Goal: Task Accomplishment & Management: Manage account settings

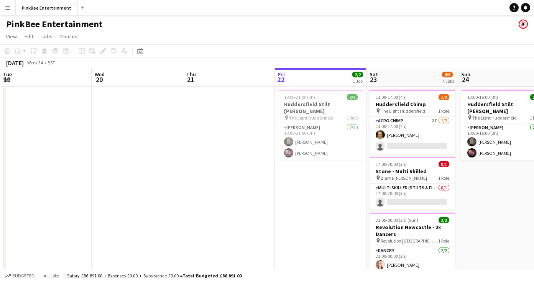
click at [369, 134] on app-card-role "Acro Chimp 2I [DATE] 13:00-17:00 (4h) [PERSON_NAME] single-neutral-actions" at bounding box center [412, 134] width 86 height 37
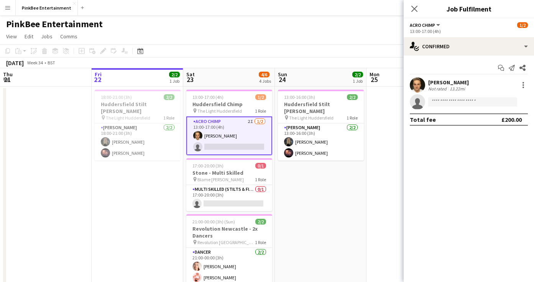
click at [442, 94] on div "[PERSON_NAME] Not rated 13.22mi single-neutral-actions" at bounding box center [468, 93] width 130 height 32
click at [442, 101] on input at bounding box center [472, 101] width 89 height 9
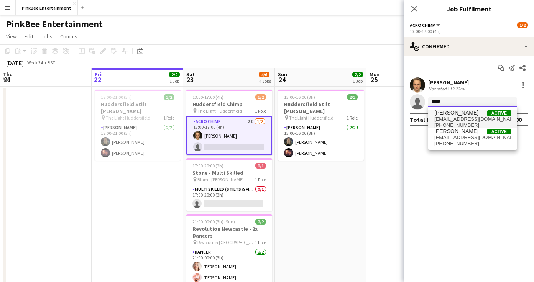
type input "*****"
click at [451, 116] on span "[PERSON_NAME]" at bounding box center [456, 113] width 44 height 7
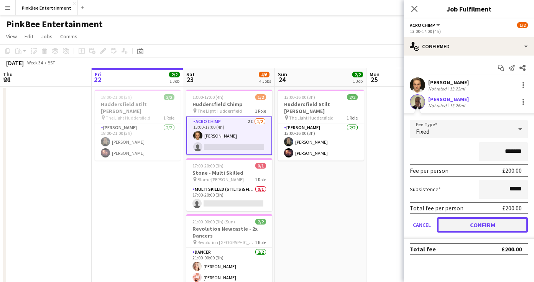
click at [484, 227] on button "Confirm" at bounding box center [482, 224] width 91 height 15
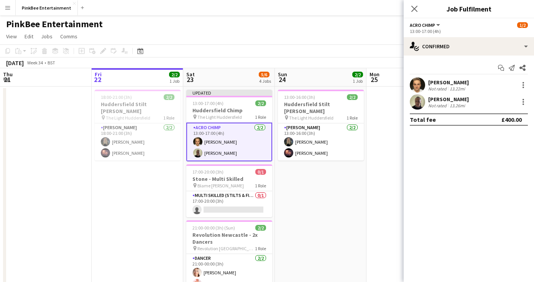
click at [413, 19] on app-options-switcher "Acro Chimp All roles Acro Chimp [DATE] 13:00-17:00 (4h)" at bounding box center [468, 27] width 130 height 19
click at [413, 8] on icon at bounding box center [413, 8] width 7 height 7
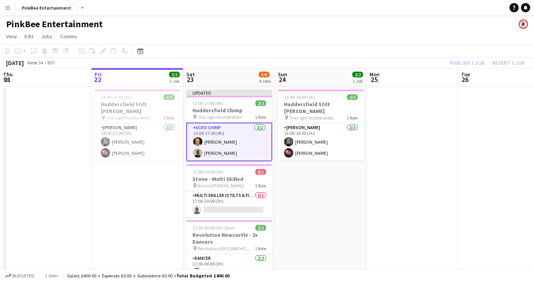
click at [465, 52] on app-toolbar "Copy Paste Paste Command V Paste with crew Command Shift V Paste linked Job [GE…" at bounding box center [267, 50] width 534 height 13
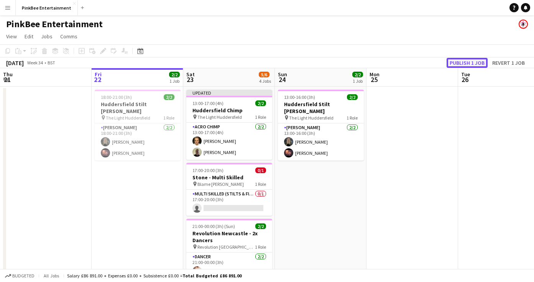
click at [467, 62] on button "Publish 1 job" at bounding box center [466, 63] width 41 height 10
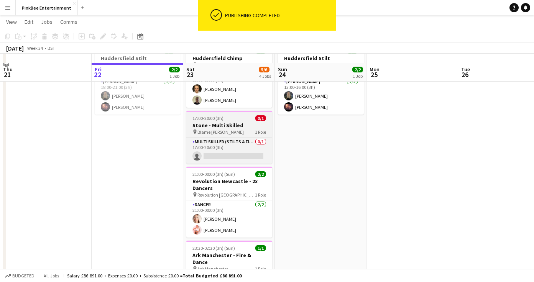
scroll to position [15, 0]
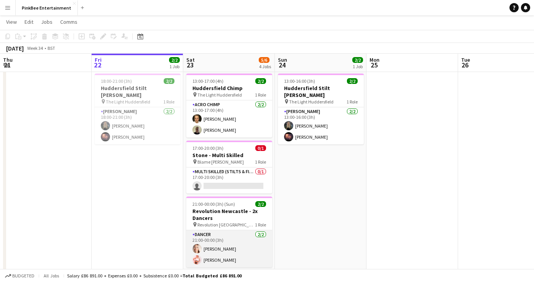
click at [231, 249] on app-card-role "Dancer [DATE] 21:00-00:00 (3h) [PERSON_NAME] [PERSON_NAME]" at bounding box center [229, 248] width 86 height 37
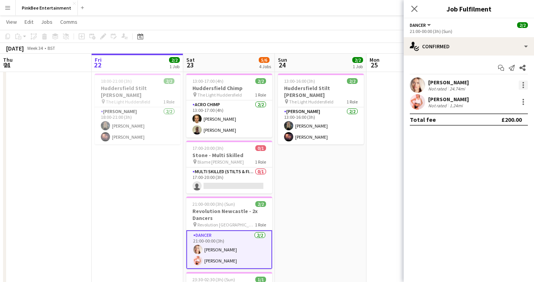
click at [523, 83] on div at bounding box center [523, 83] width 2 height 2
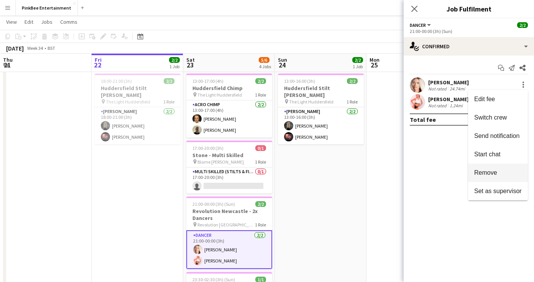
click at [490, 175] on span "Remove" at bounding box center [485, 172] width 23 height 7
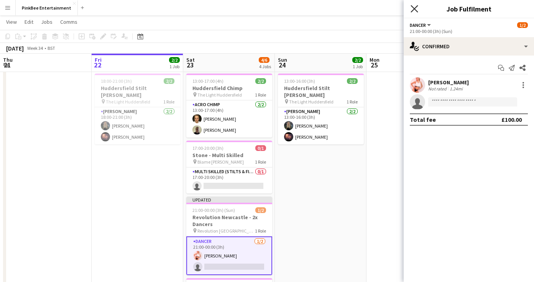
click at [413, 7] on icon at bounding box center [413, 8] width 7 height 7
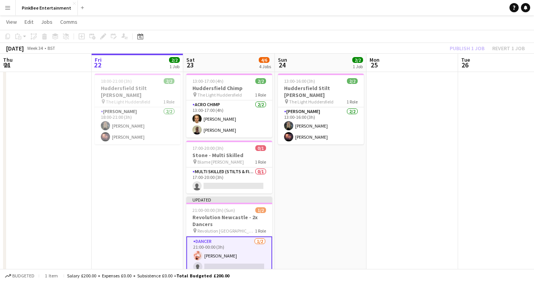
click at [446, 44] on div "Publish 1 job Revert 1 job" at bounding box center [486, 48] width 93 height 10
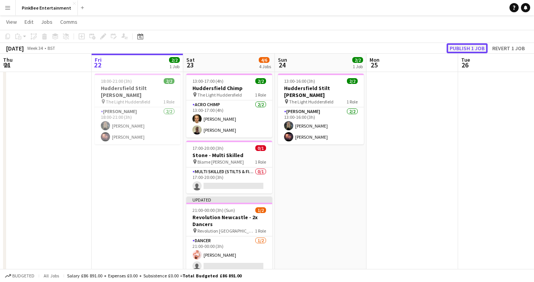
click at [455, 46] on button "Publish 1 job" at bounding box center [466, 48] width 41 height 10
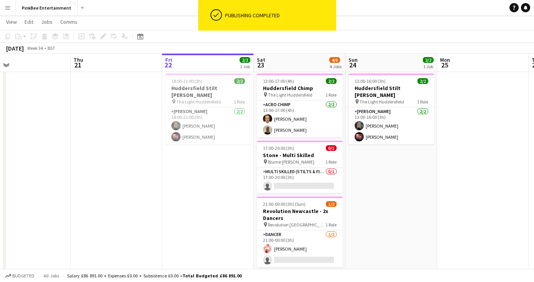
scroll to position [0, 232]
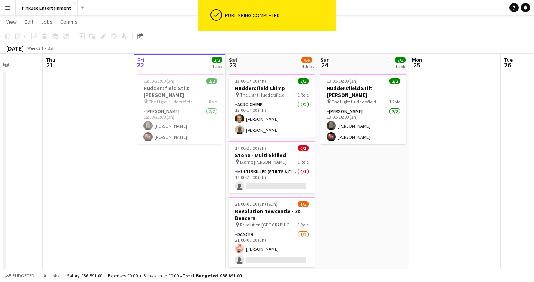
drag, startPoint x: 217, startPoint y: 216, endPoint x: 260, endPoint y: 175, distance: 59.3
click at [260, 175] on app-calendar-viewport "Mon 18 Tue 19 Wed 20 Thu 21 Fri 22 2/2 1 Job Sat 23 4/6 4 Jobs Sun 24 2/2 1 Job…" at bounding box center [267, 185] width 534 height 340
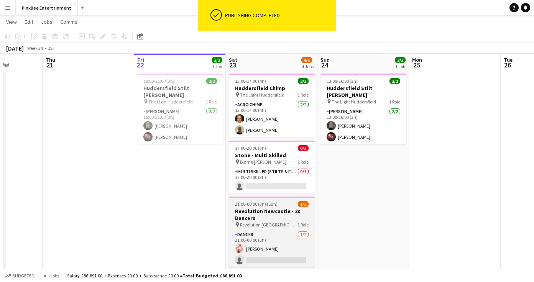
click at [262, 214] on h3 "Revolution Newcastle - 2x Dancers" at bounding box center [272, 215] width 86 height 14
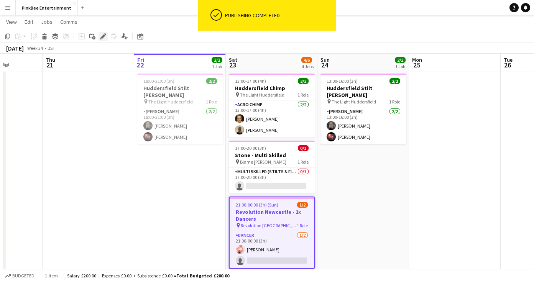
click at [102, 36] on icon at bounding box center [103, 36] width 4 height 4
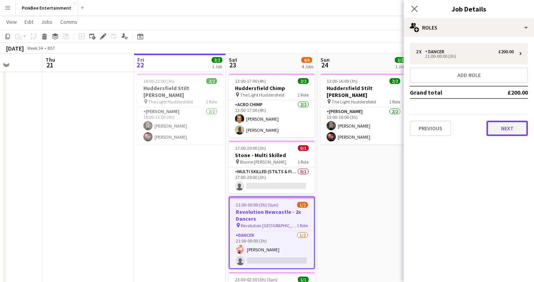
click at [509, 133] on button "Next" at bounding box center [506, 128] width 41 height 15
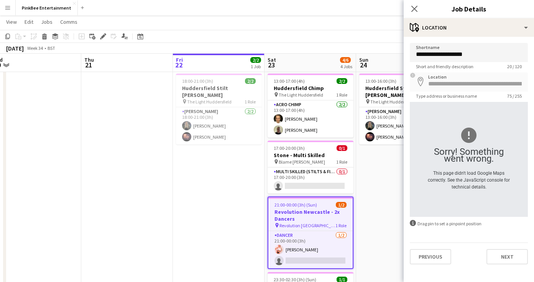
scroll to position [0, 247]
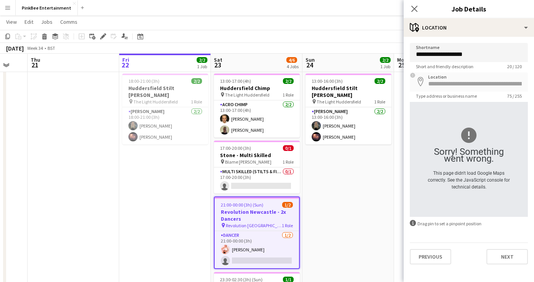
drag, startPoint x: 273, startPoint y: 213, endPoint x: 258, endPoint y: 212, distance: 15.0
click at [258, 212] on app-calendar-viewport "Mon 18 Tue 19 Wed 20 Thu 21 Fri 22 2/2 1 Job Sat 23 4/6 4 Jobs Sun 24 2/2 1 Job…" at bounding box center [267, 185] width 534 height 340
drag, startPoint x: 258, startPoint y: 222, endPoint x: 258, endPoint y: 207, distance: 14.9
click at [258, 207] on app-job-card "21:00-00:00 (3h) (Sun) 1/2 Revolution Newcastle - 2x Dancers pin Revolution New…" at bounding box center [257, 233] width 86 height 72
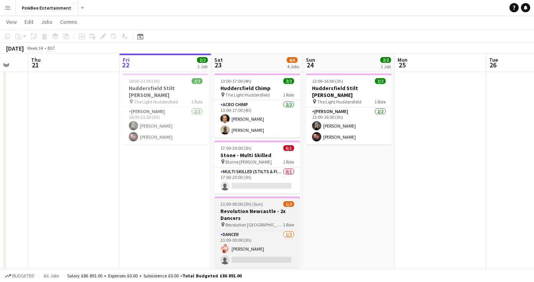
click at [232, 220] on h3 "Revolution Newcastle - 2x Dancers" at bounding box center [257, 215] width 86 height 14
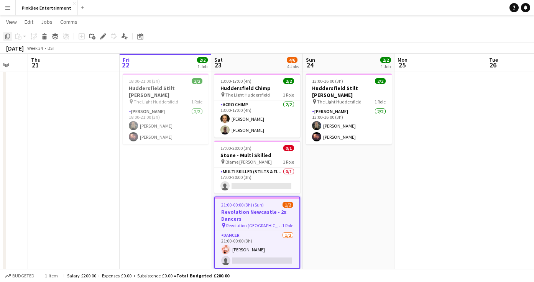
click at [7, 38] on icon "Copy" at bounding box center [8, 36] width 6 height 6
click at [337, 155] on app-date-cell "13:00-16:00 (3h) 2/2 Huddersfield Stilt [PERSON_NAME] pin The Light Huddersfiel…" at bounding box center [349, 212] width 92 height 284
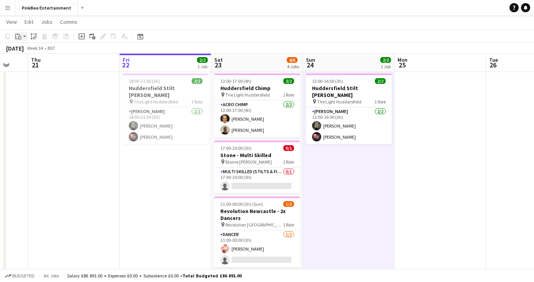
click at [19, 36] on icon "Paste" at bounding box center [18, 36] width 6 height 6
click at [44, 65] on link "Paste with crew Command Shift V" at bounding box center [50, 64] width 61 height 7
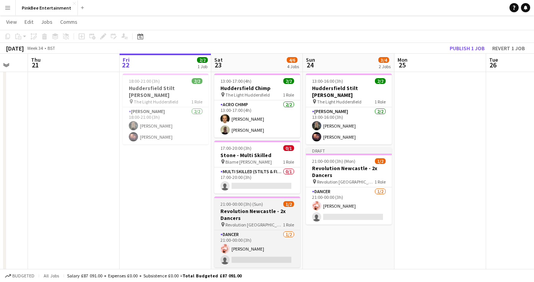
click at [256, 216] on h3 "Revolution Newcastle - 2x Dancers" at bounding box center [257, 215] width 86 height 14
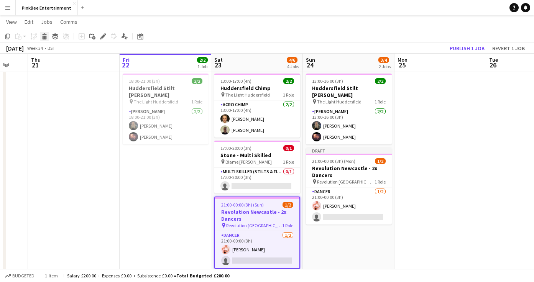
click at [43, 35] on icon "Delete" at bounding box center [44, 36] width 6 height 6
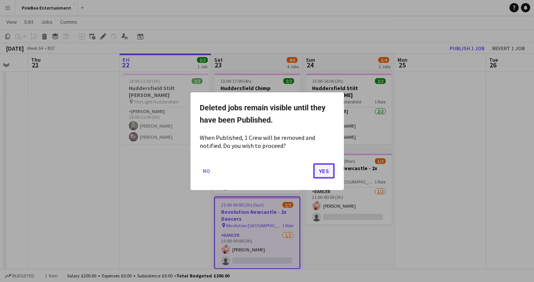
click at [321, 169] on button "Yes" at bounding box center [323, 170] width 21 height 15
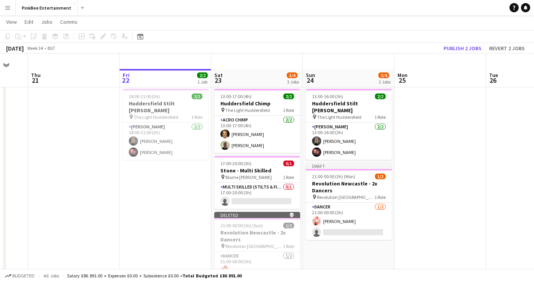
scroll to position [15, 0]
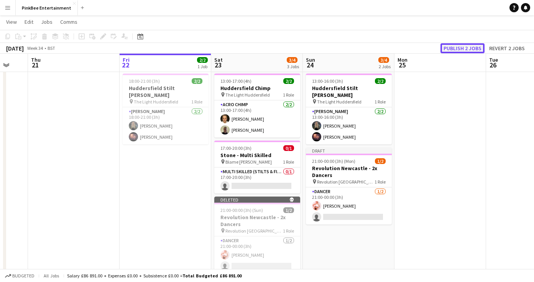
click at [459, 51] on button "Publish 2 jobs" at bounding box center [462, 48] width 44 height 10
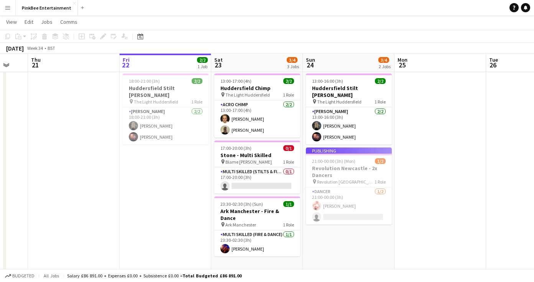
click at [354, 202] on app-job-card "Publishing 21:00-00:00 (3h) (Mon) 1/2 Revolution Newcastle - 2x Dancers pin Rev…" at bounding box center [349, 185] width 86 height 77
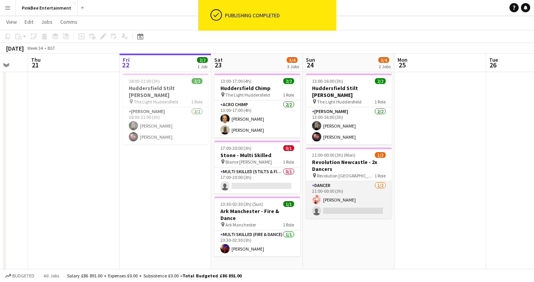
click at [364, 197] on app-card-role "Dancer [DATE] 21:00-00:00 (3h) [PERSON_NAME] single-neutral-actions" at bounding box center [349, 199] width 86 height 37
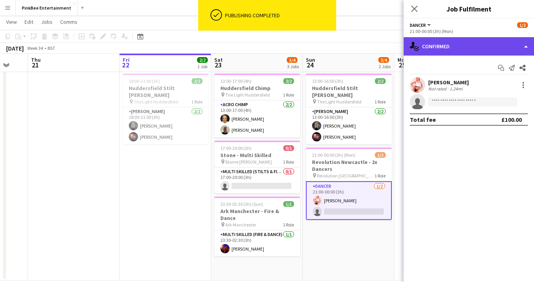
click at [489, 54] on div "single-neutral-actions-check-2 Confirmed" at bounding box center [468, 46] width 130 height 18
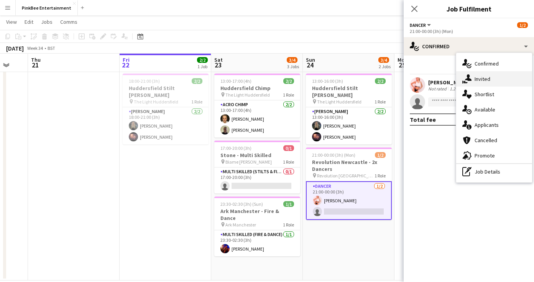
click at [493, 82] on div "single-neutral-actions-share-1 Invited" at bounding box center [494, 78] width 76 height 15
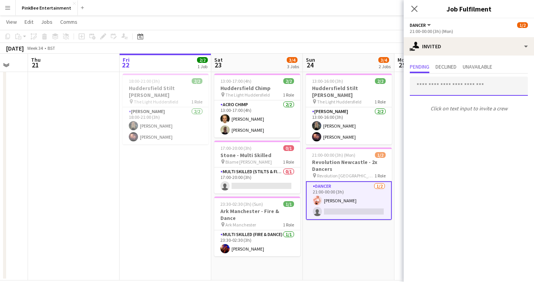
click at [437, 87] on input "text" at bounding box center [469, 86] width 118 height 19
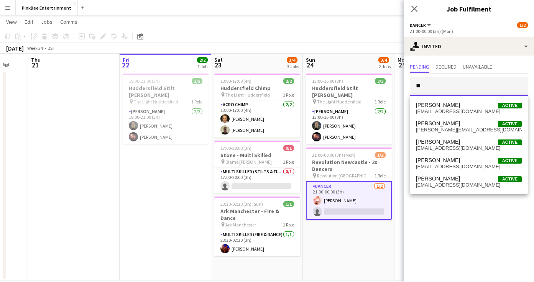
type input "*"
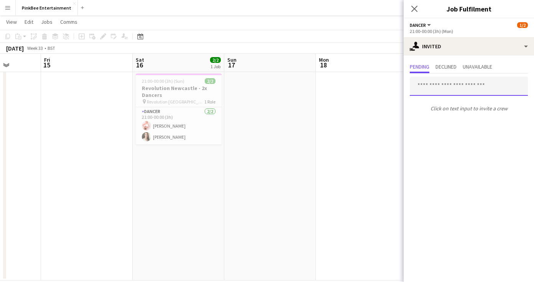
scroll to position [0, 233]
click at [483, 87] on input "text" at bounding box center [469, 86] width 118 height 19
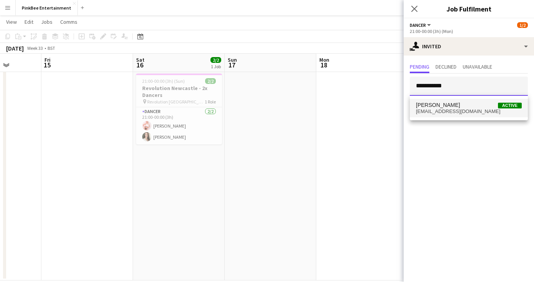
type input "**********"
click at [489, 110] on span "[EMAIL_ADDRESS][DOMAIN_NAME]" at bounding box center [469, 111] width 106 height 6
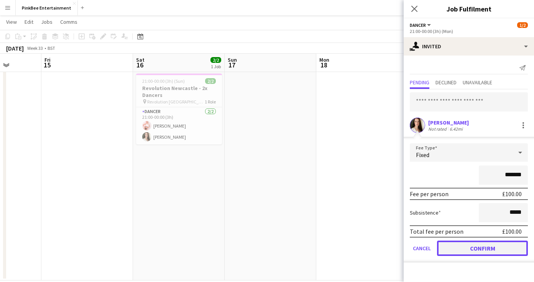
click at [506, 252] on button "Confirm" at bounding box center [482, 248] width 91 height 15
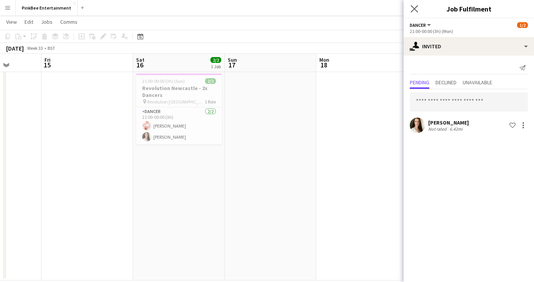
click at [410, 10] on app-icon "Close pop-in" at bounding box center [414, 8] width 11 height 11
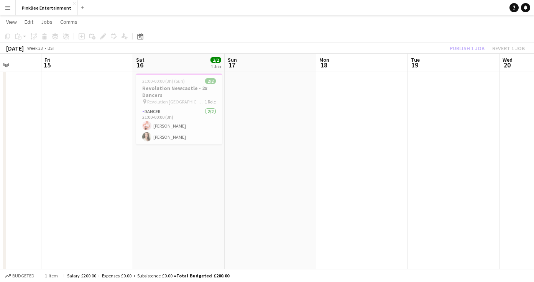
click at [460, 46] on div "Publish 1 job Revert 1 job" at bounding box center [486, 48] width 93 height 10
click at [460, 46] on button "Publish 1 job" at bounding box center [466, 48] width 41 height 10
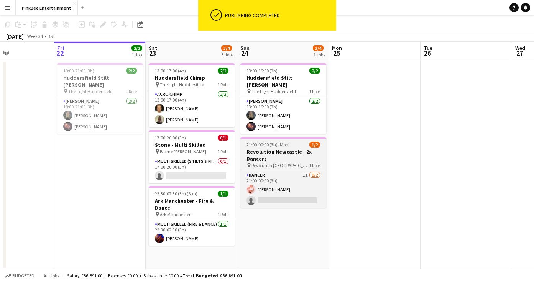
scroll to position [0, 0]
